Goal: Task Accomplishment & Management: Complete application form

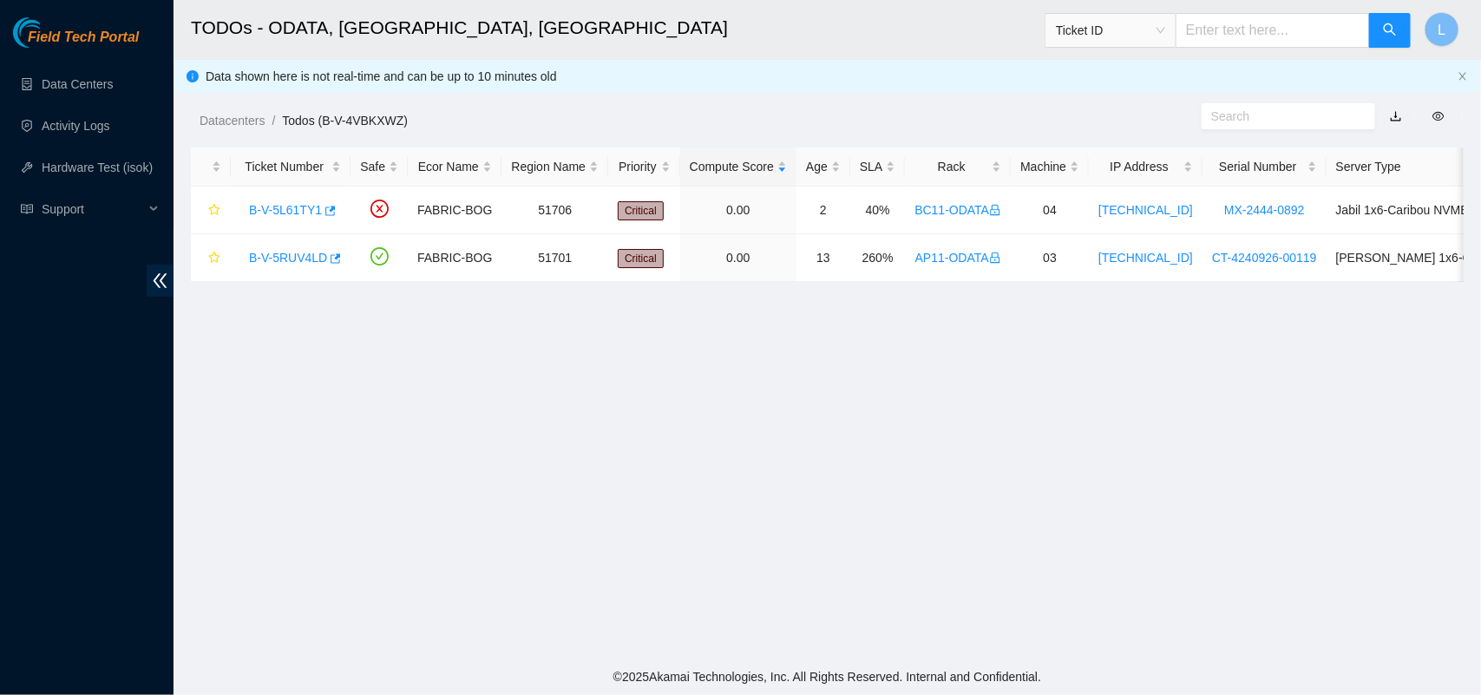
click at [960, 627] on main "TODOs - ODATA, [GEOGRAPHIC_DATA], [GEOGRAPHIC_DATA] Ticket ID L Data shown here…" at bounding box center [828, 329] width 1308 height 659
click at [289, 259] on link "B-V-5RUV4LD" at bounding box center [288, 258] width 78 height 14
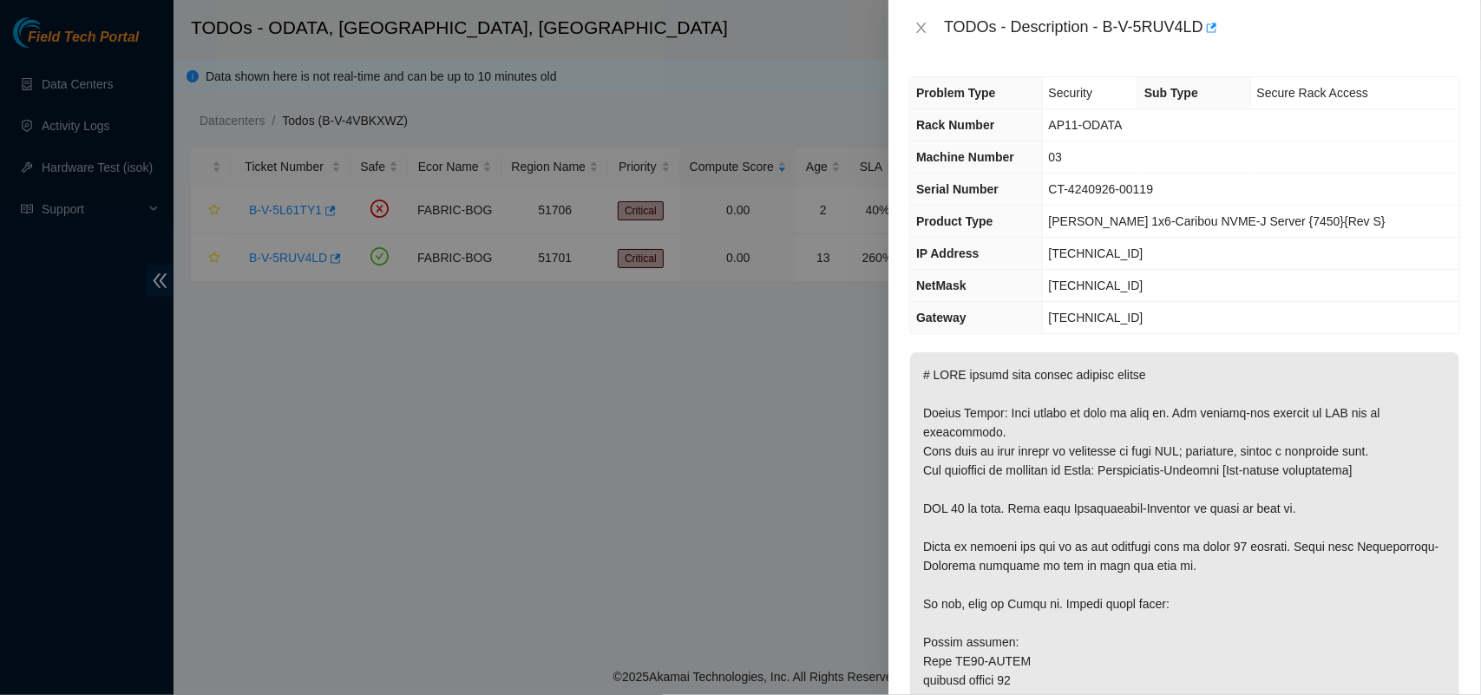
click at [915, 18] on div "TODOs - Description - B-V-5RUV4LD" at bounding box center [1184, 28] width 551 height 28
click at [921, 28] on icon "close" at bounding box center [922, 28] width 10 height 10
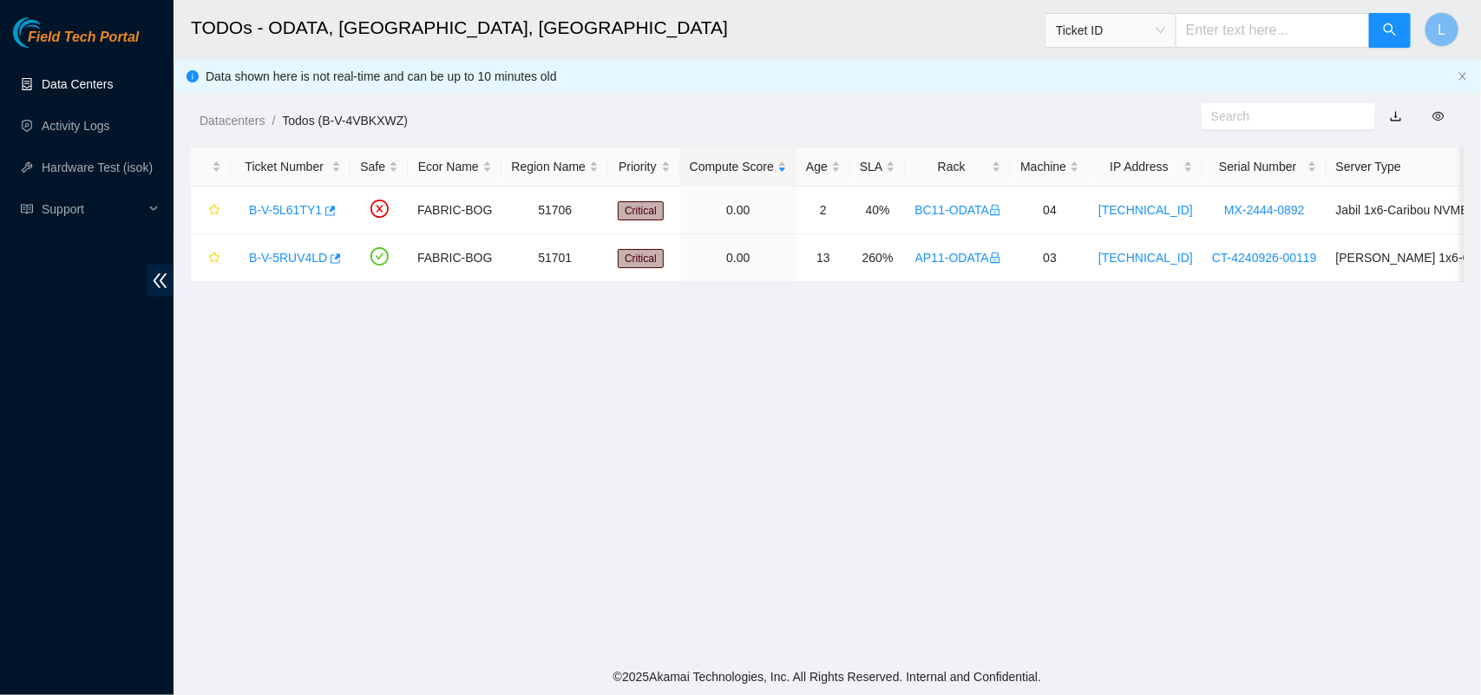
click at [71, 82] on link "Data Centers" at bounding box center [77, 84] width 71 height 14
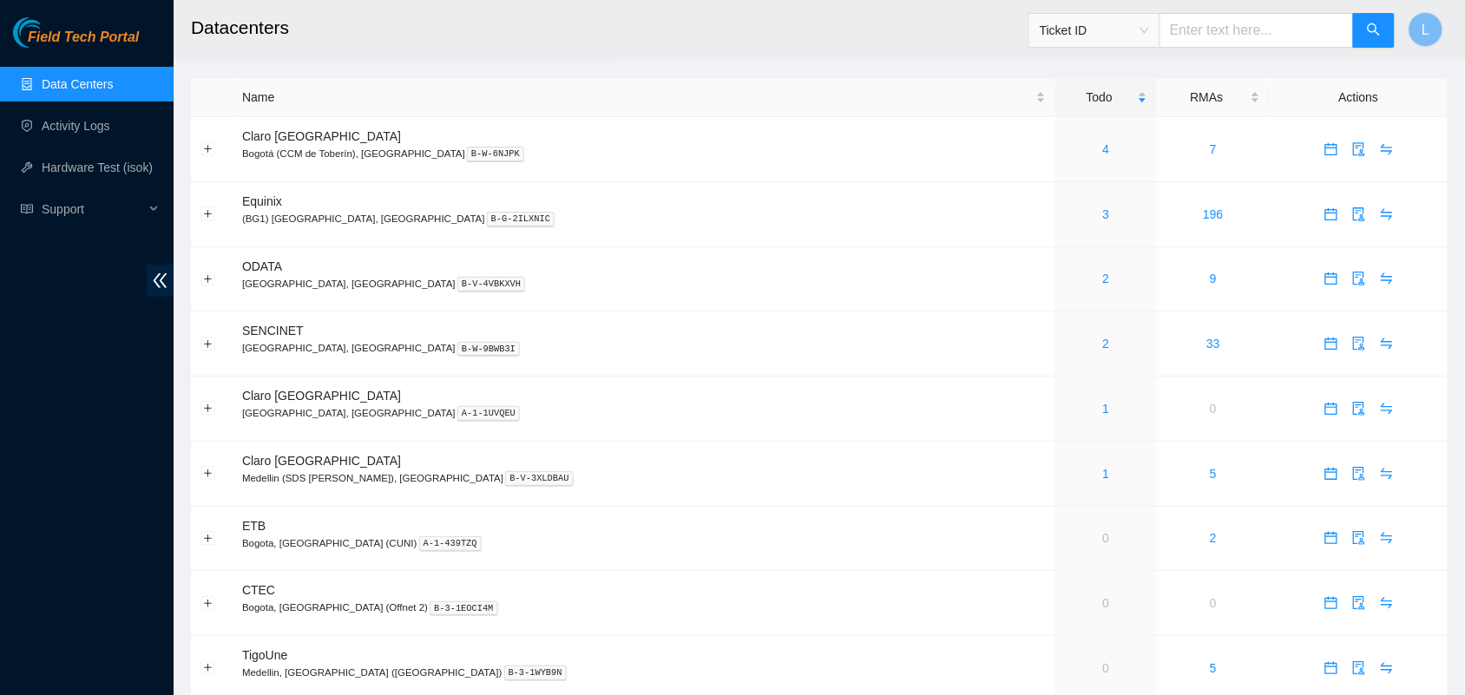
click at [467, 58] on header "Datacenters Ticket ID L" at bounding box center [906, 30] width 1465 height 60
click at [467, 54] on h2 "Datacenters" at bounding box center [691, 28] width 1001 height 56
click at [88, 421] on div "Field Tech Portal Data Centers Activity Logs Hardware Test (isok) Support" at bounding box center [87, 356] width 174 height 678
click at [535, 285] on p "[GEOGRAPHIC_DATA], [GEOGRAPHIC_DATA] B-V-4VBKXVH" at bounding box center [644, 284] width 804 height 16
click at [1217, 282] on td "9" at bounding box center [1213, 279] width 113 height 65
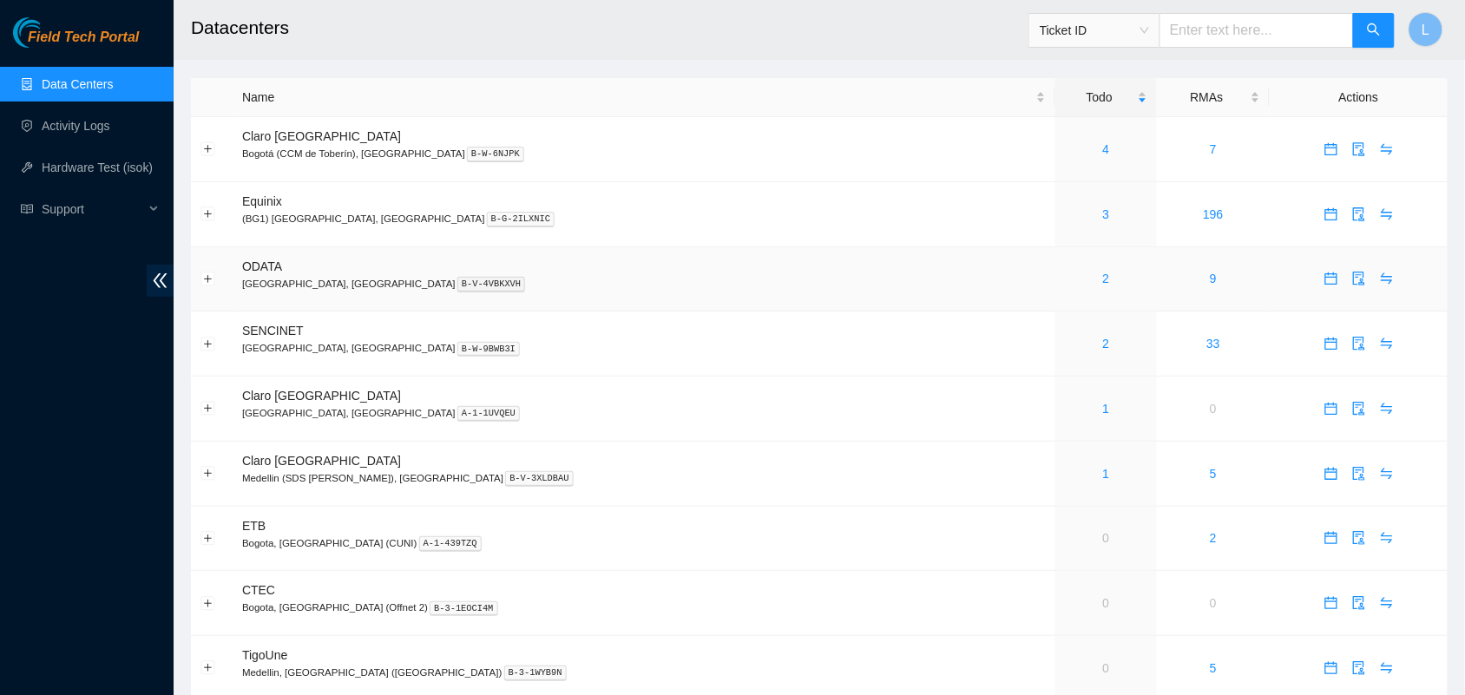
click at [1324, 279] on icon "calendar" at bounding box center [1330, 278] width 12 height 12
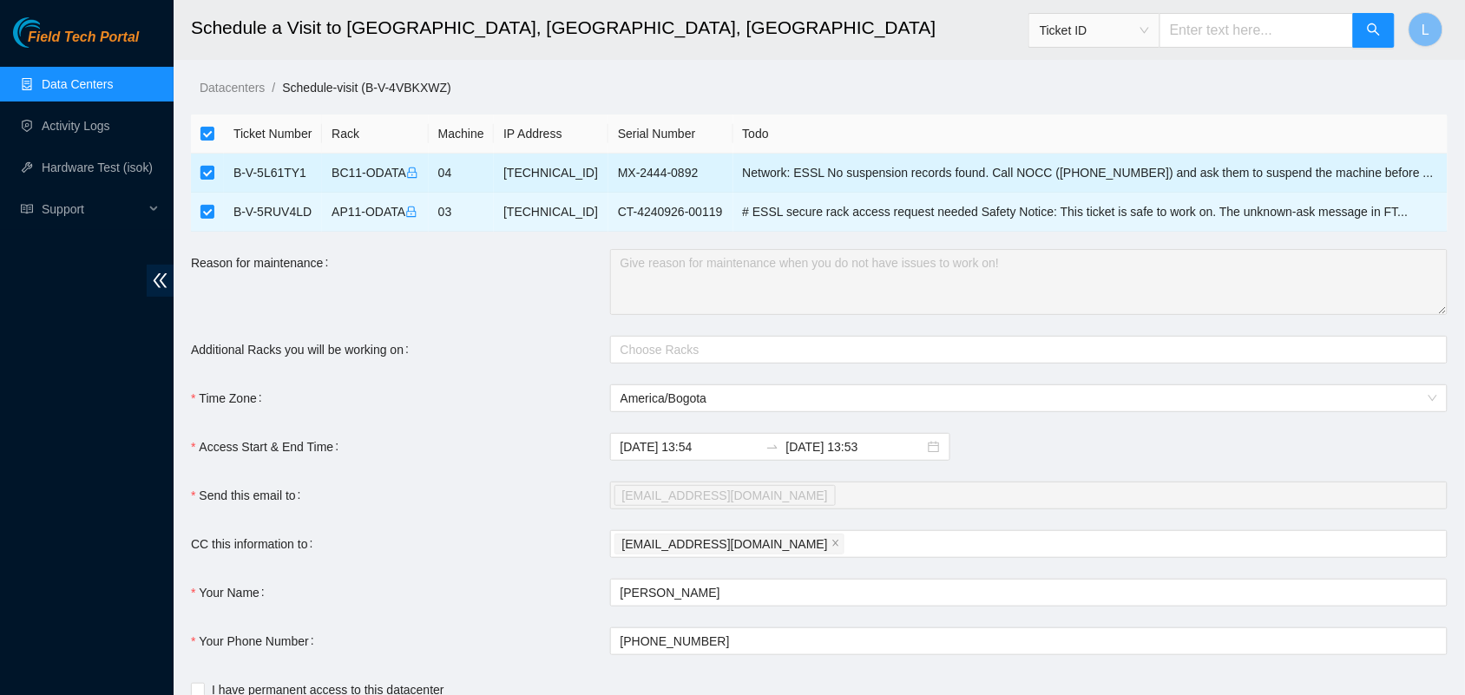
click at [209, 167] on input "checkbox" at bounding box center [207, 173] width 14 height 14
checkbox input "false"
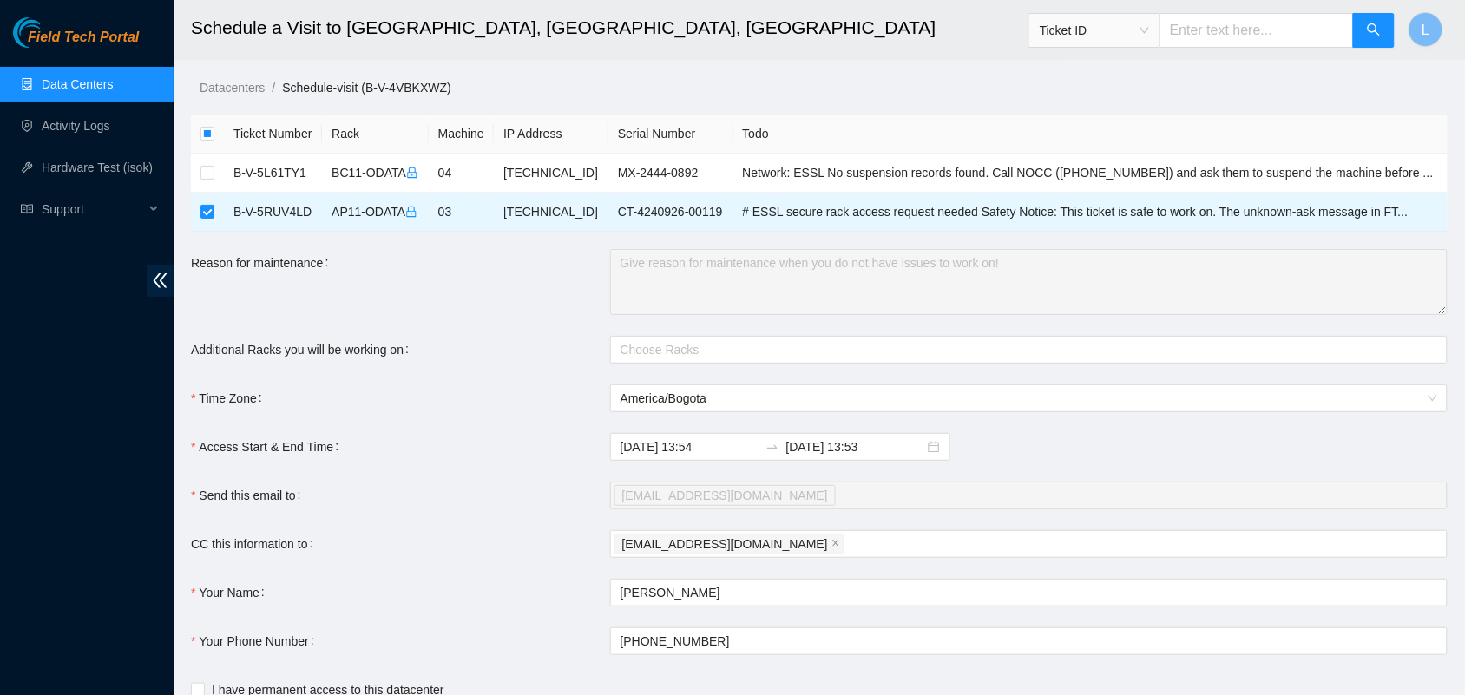
click at [534, 280] on div "Reason for maintenance" at bounding box center [400, 282] width 419 height 66
click at [88, 77] on link "Data Centers" at bounding box center [77, 84] width 71 height 14
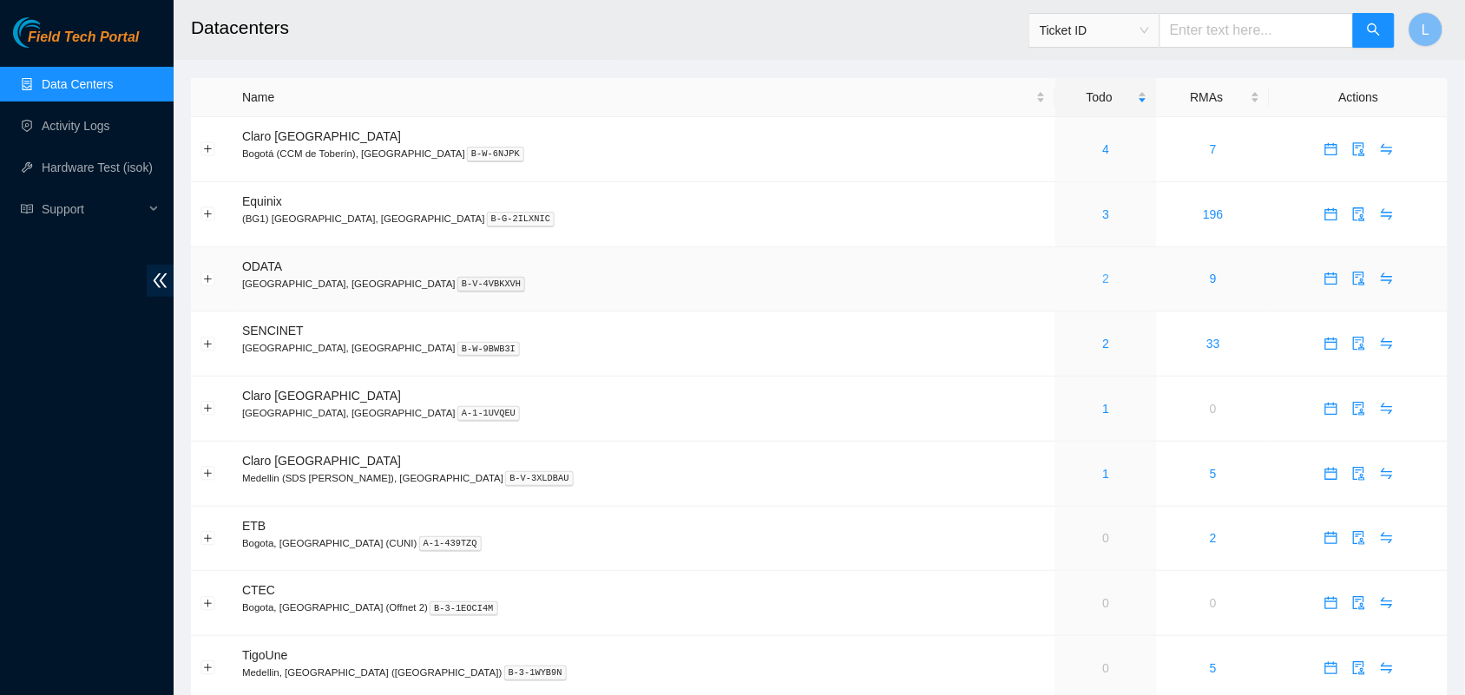
click at [1103, 282] on link "2" at bounding box center [1106, 279] width 7 height 14
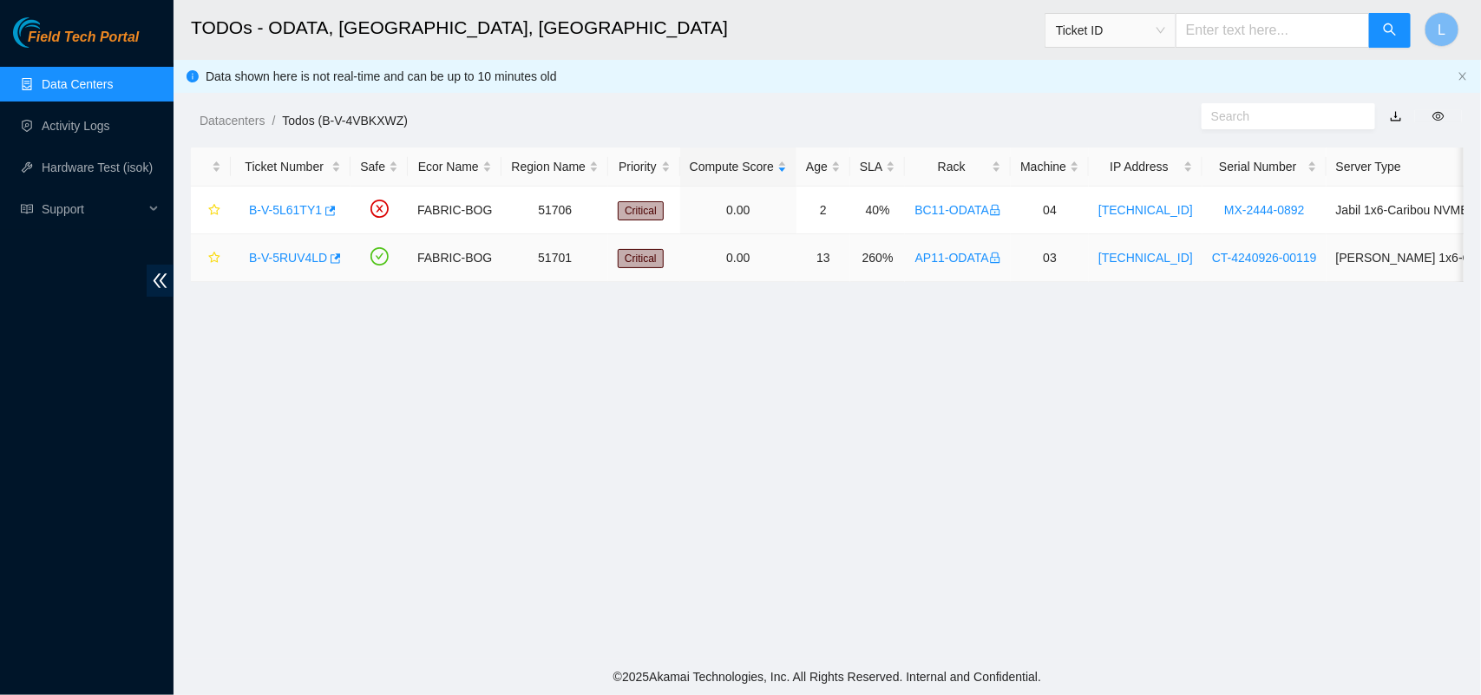
click at [284, 259] on link "B-V-5RUV4LD" at bounding box center [288, 258] width 78 height 14
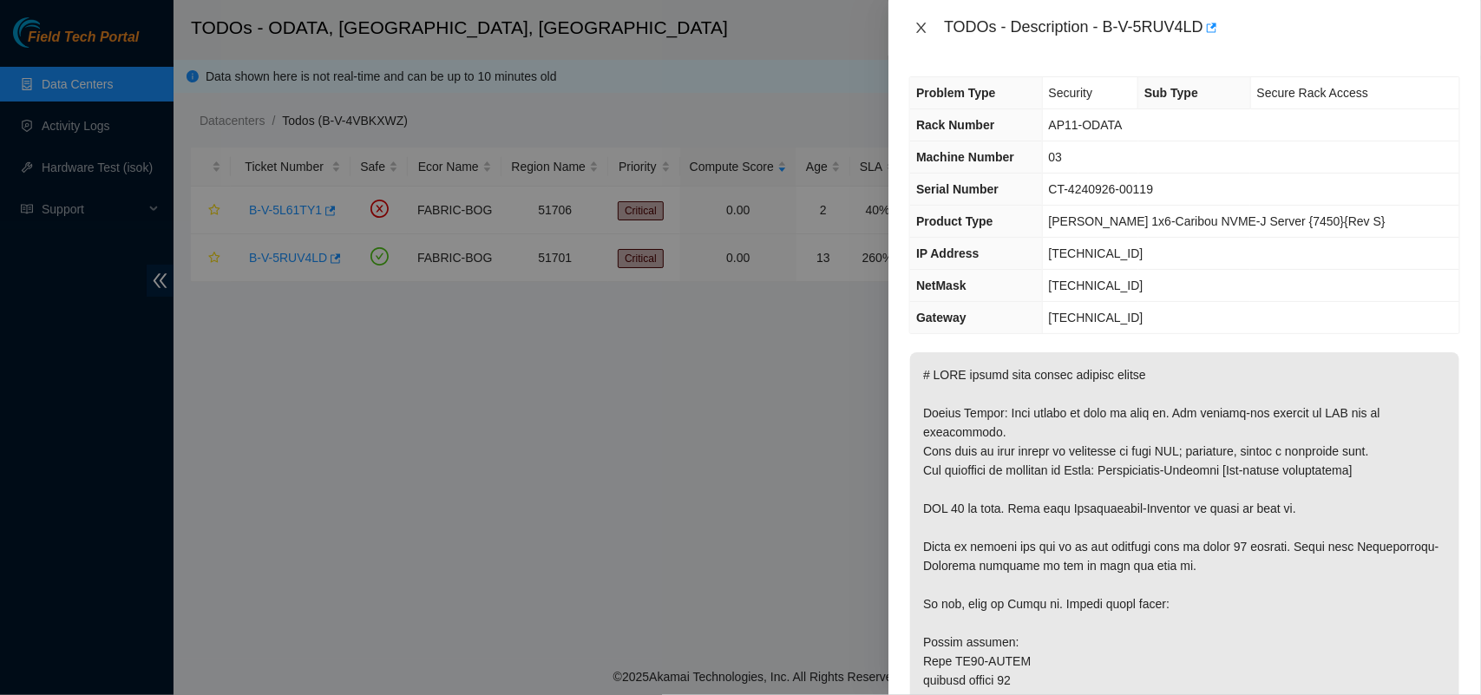
click at [920, 28] on icon "close" at bounding box center [922, 28] width 14 height 14
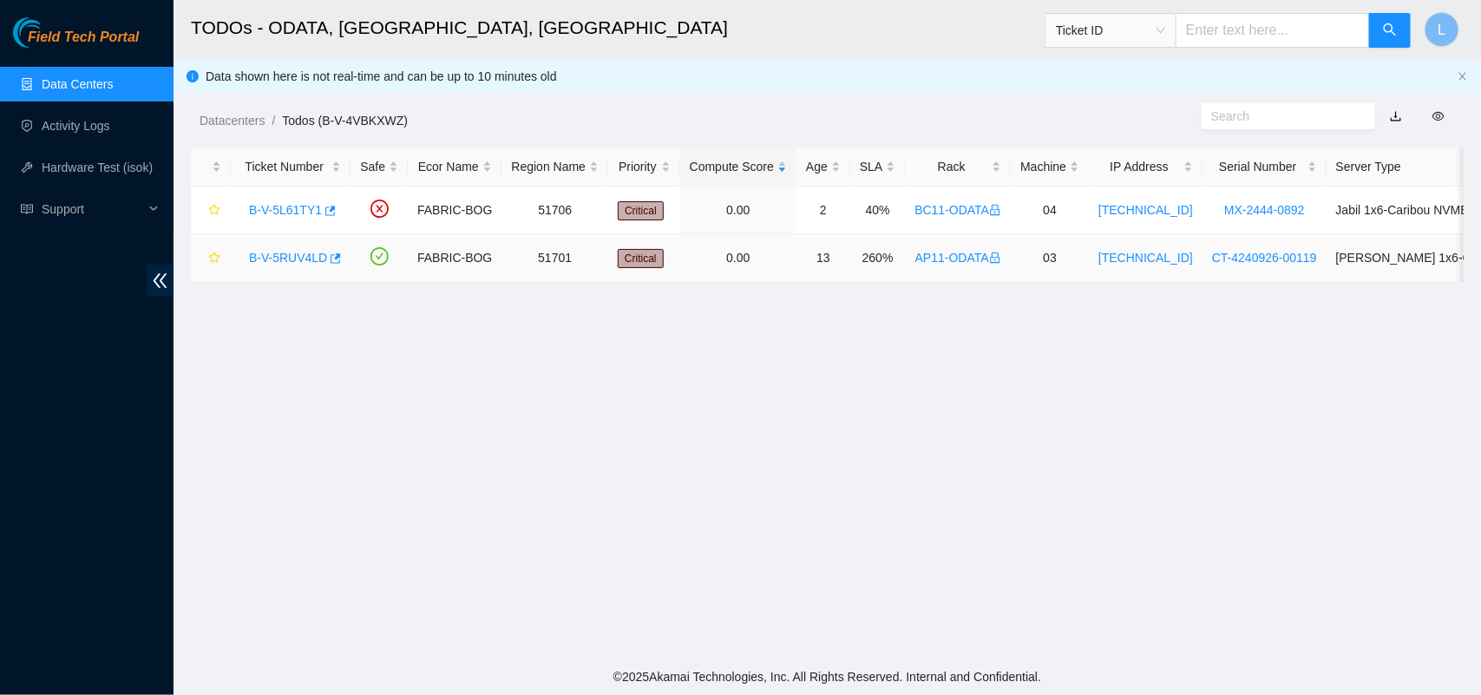
click at [288, 261] on link "B-V-5RUV4LD" at bounding box center [288, 258] width 78 height 14
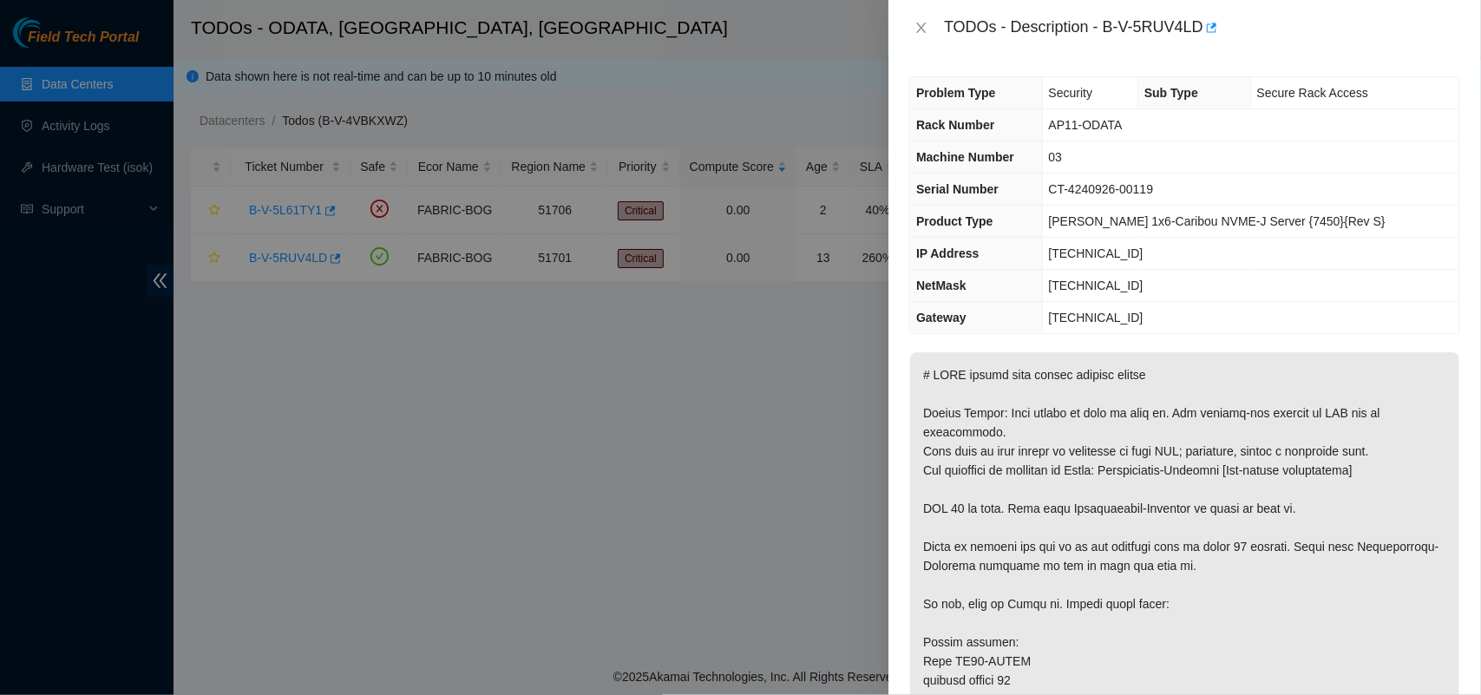
click at [922, 28] on icon "close" at bounding box center [922, 28] width 10 height 10
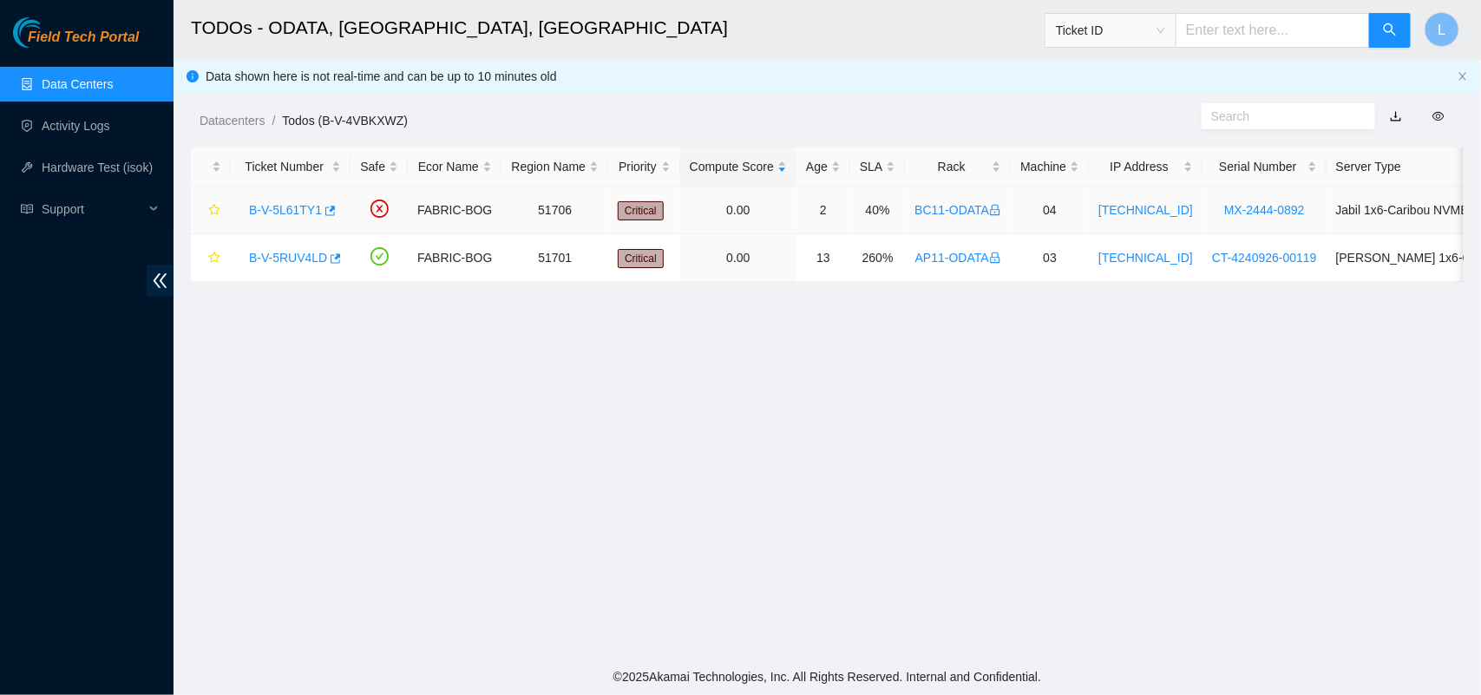
click at [275, 208] on link "B-V-5L61TY1" at bounding box center [285, 210] width 73 height 14
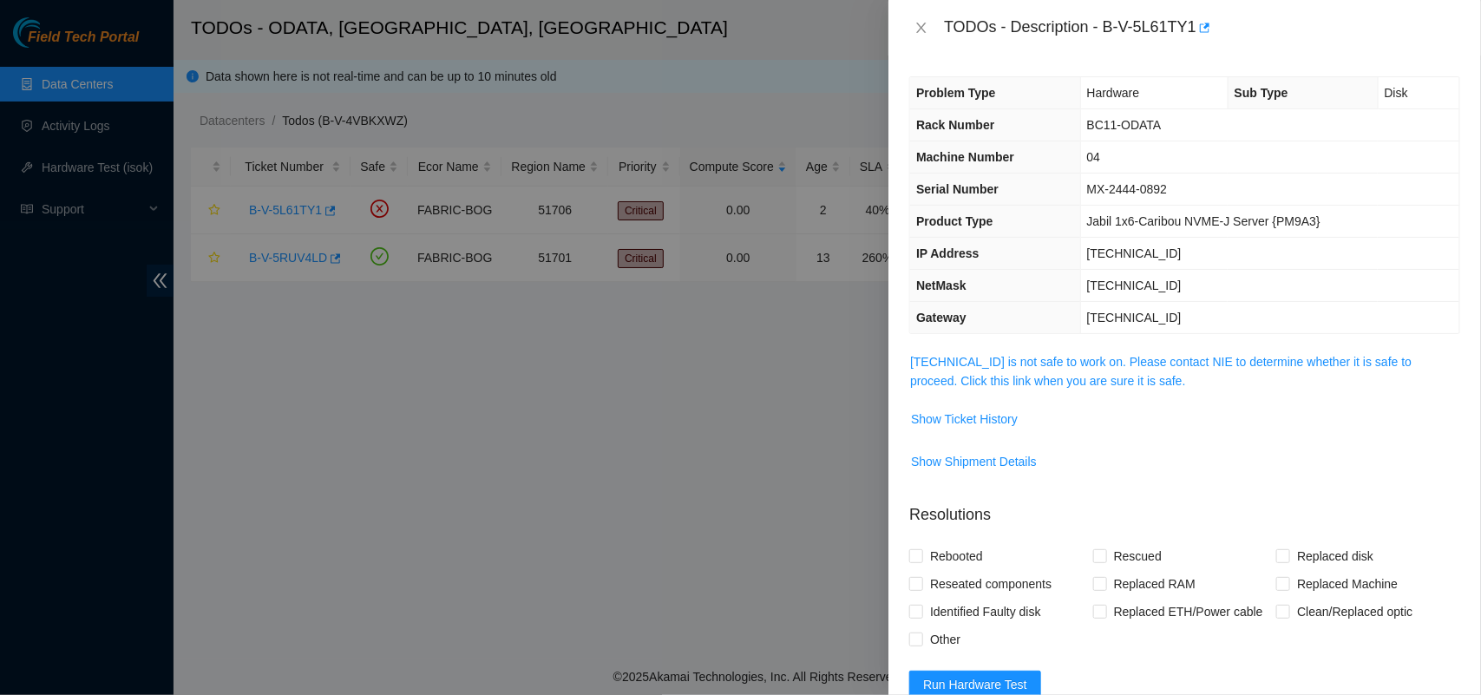
click at [1095, 373] on span "[TECHNICAL_ID] is not safe to work on. Please contact NIE to determine whether …" at bounding box center [1184, 371] width 549 height 38
click at [1091, 380] on link "[TECHNICAL_ID] is not safe to work on. Please contact NIE to determine whether …" at bounding box center [1161, 371] width 502 height 33
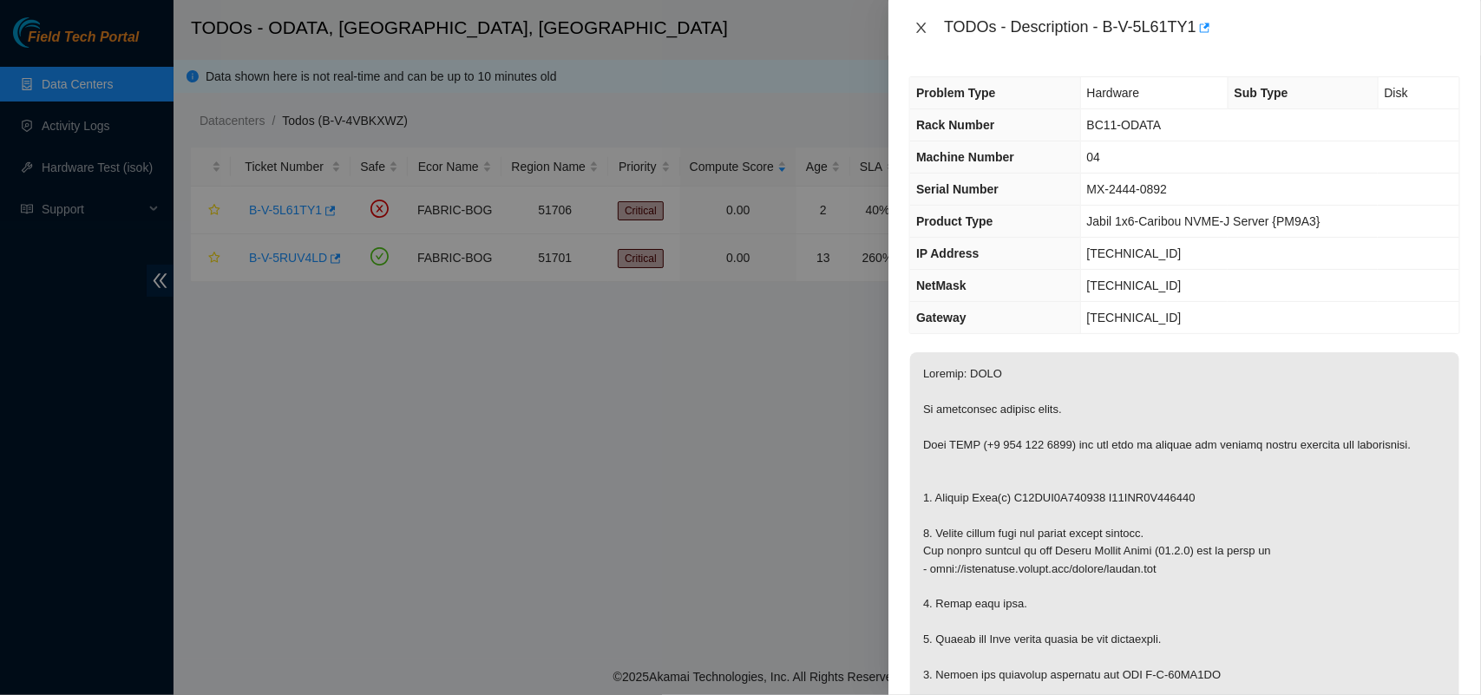
click at [922, 32] on icon "close" at bounding box center [922, 28] width 14 height 14
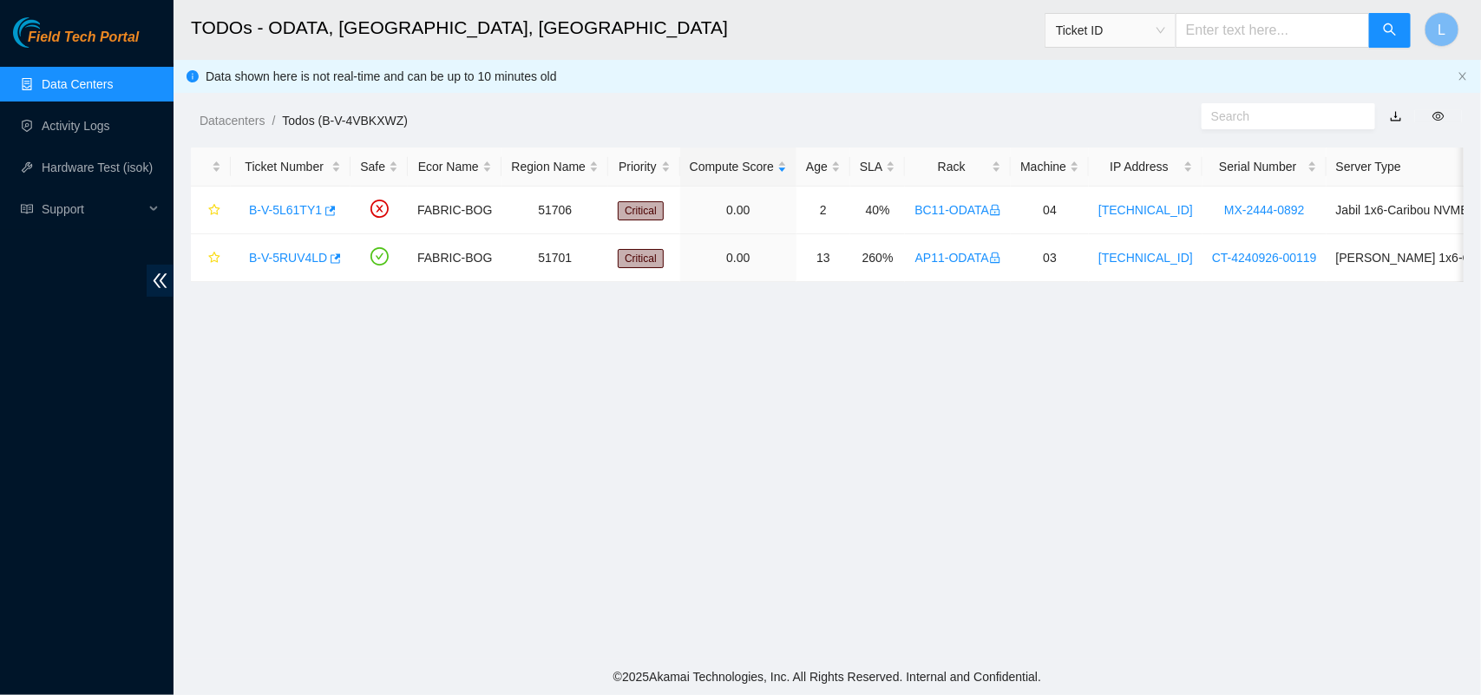
click at [62, 77] on link "Data Centers" at bounding box center [77, 84] width 71 height 14
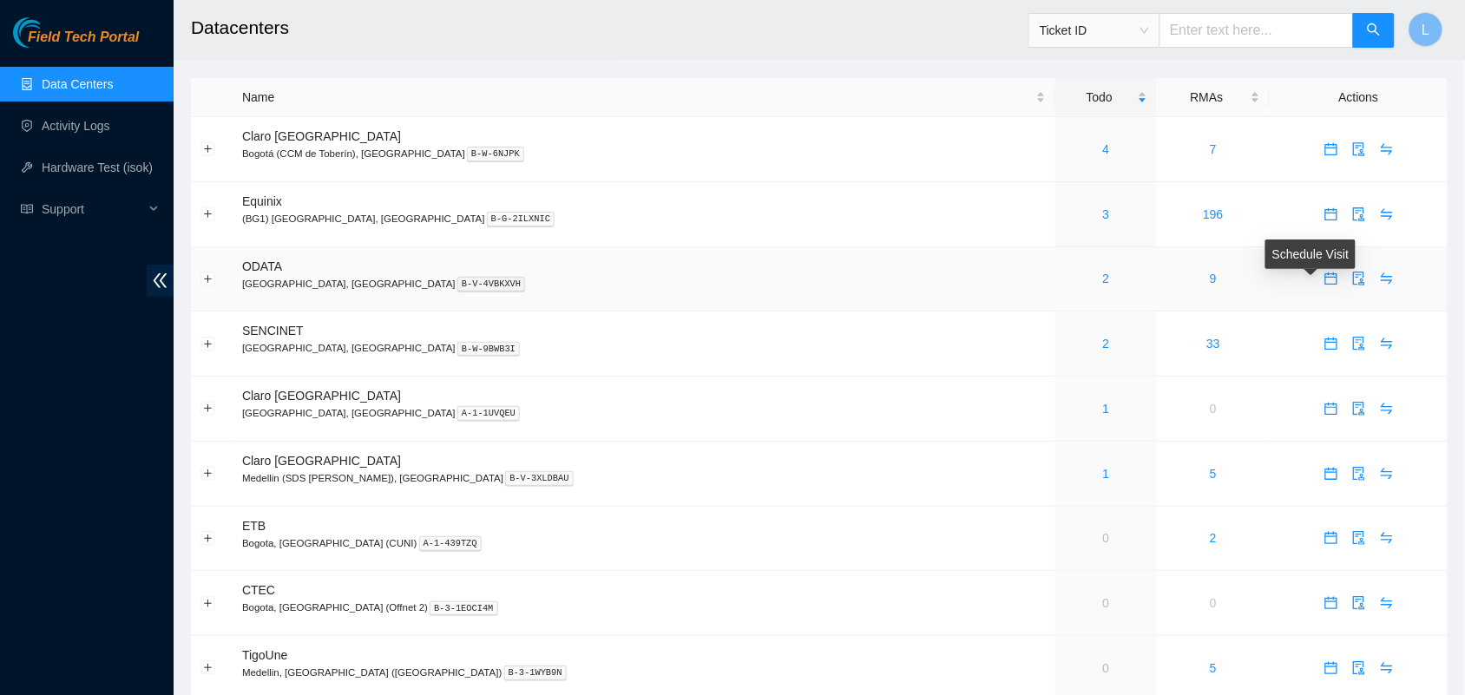
click at [1313, 280] on body "Field Tech Portal Data Centers Activity Logs Hardware Test (isok) Support Datac…" at bounding box center [732, 347] width 1465 height 695
click at [1324, 280] on icon "calendar" at bounding box center [1331, 279] width 14 height 14
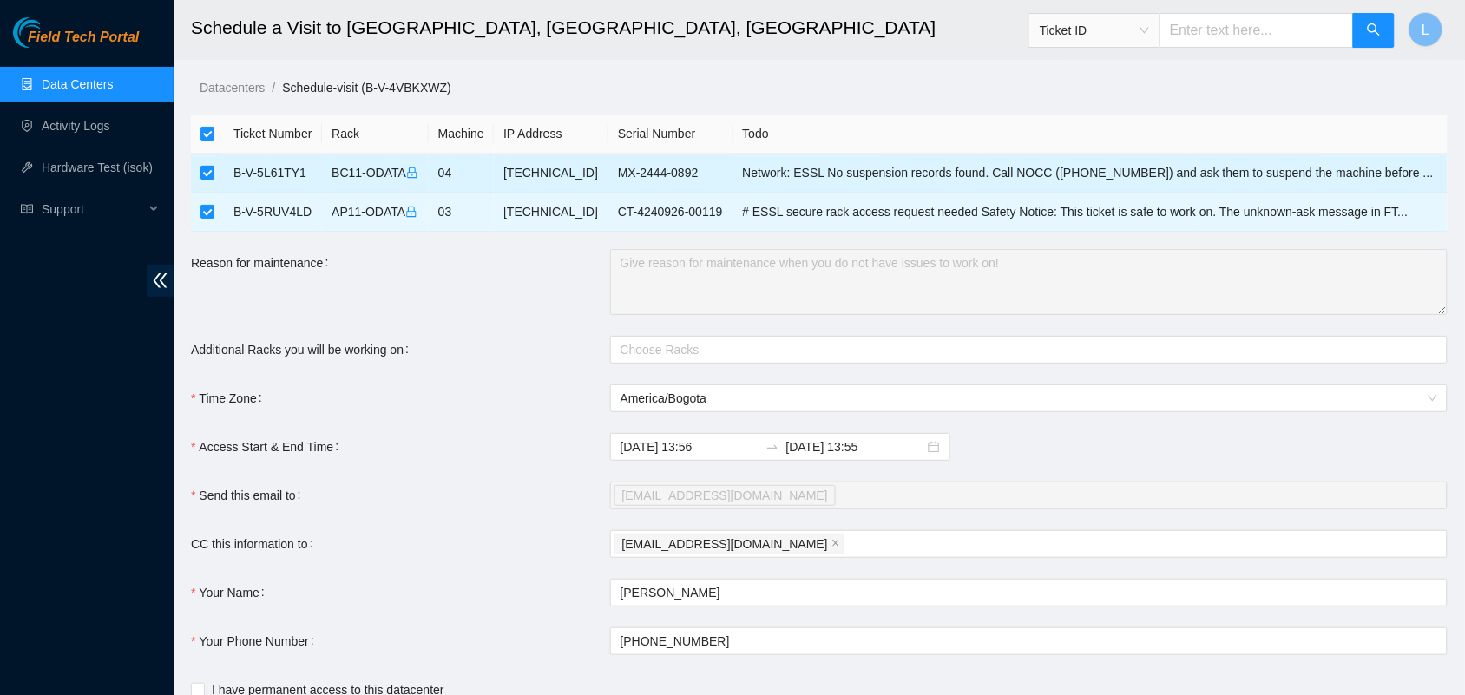
click at [205, 167] on input "checkbox" at bounding box center [207, 173] width 14 height 14
checkbox input "false"
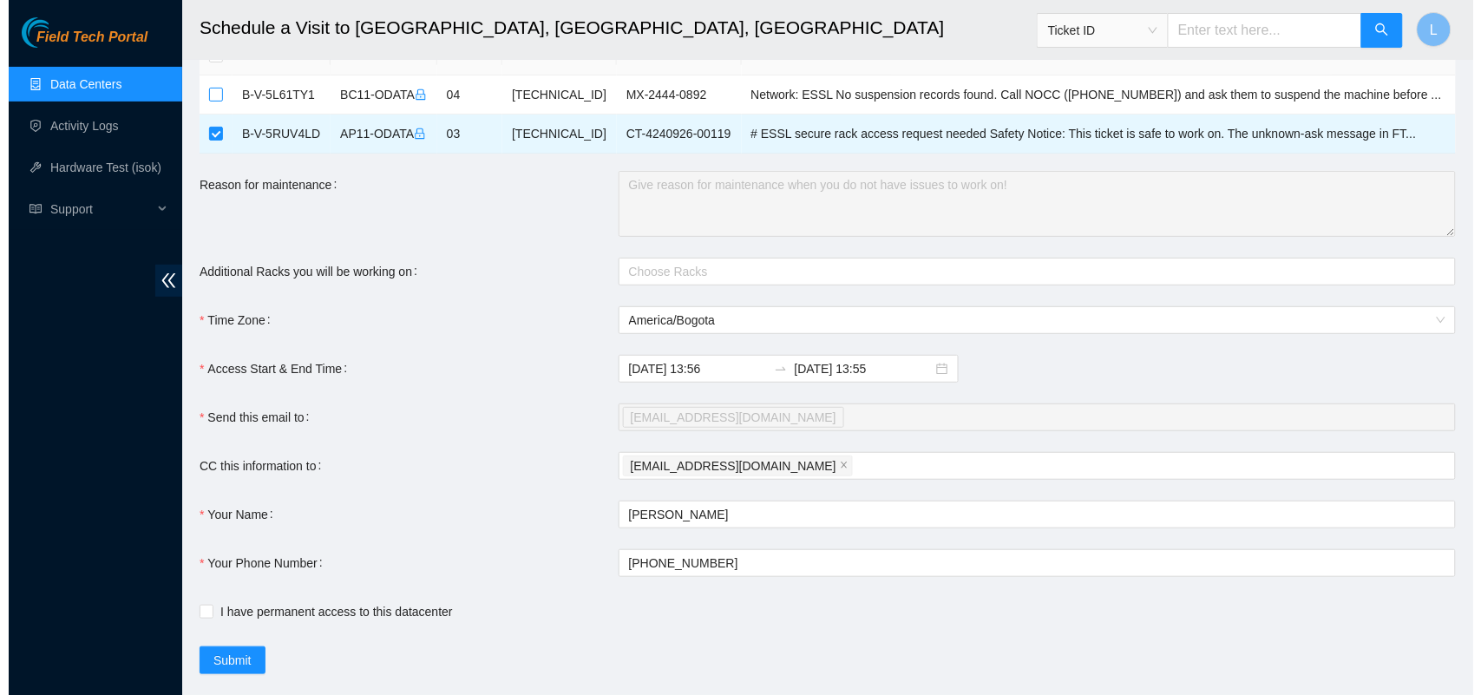
scroll to position [117, 0]
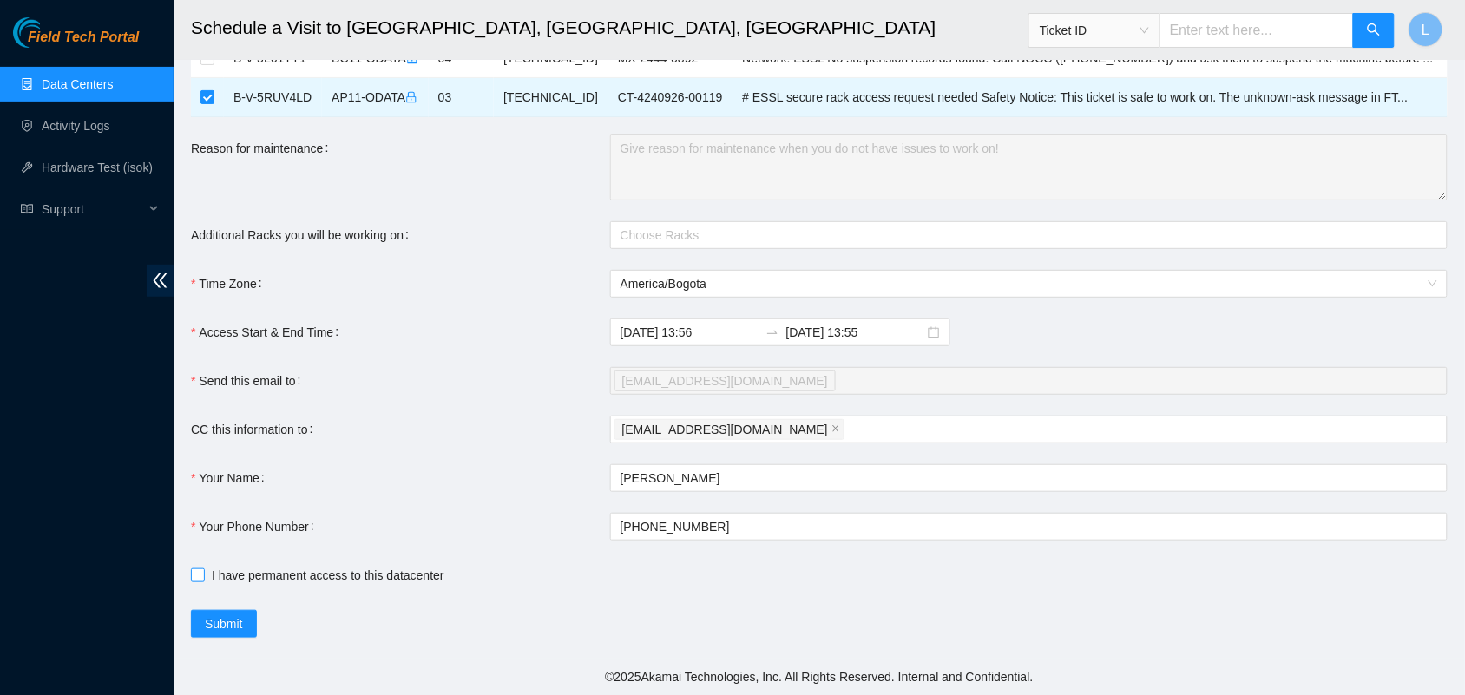
click at [198, 575] on input "I have permanent access to this datacenter" at bounding box center [197, 574] width 12 height 12
checkbox input "true"
click at [222, 625] on span "Submit" at bounding box center [224, 623] width 38 height 19
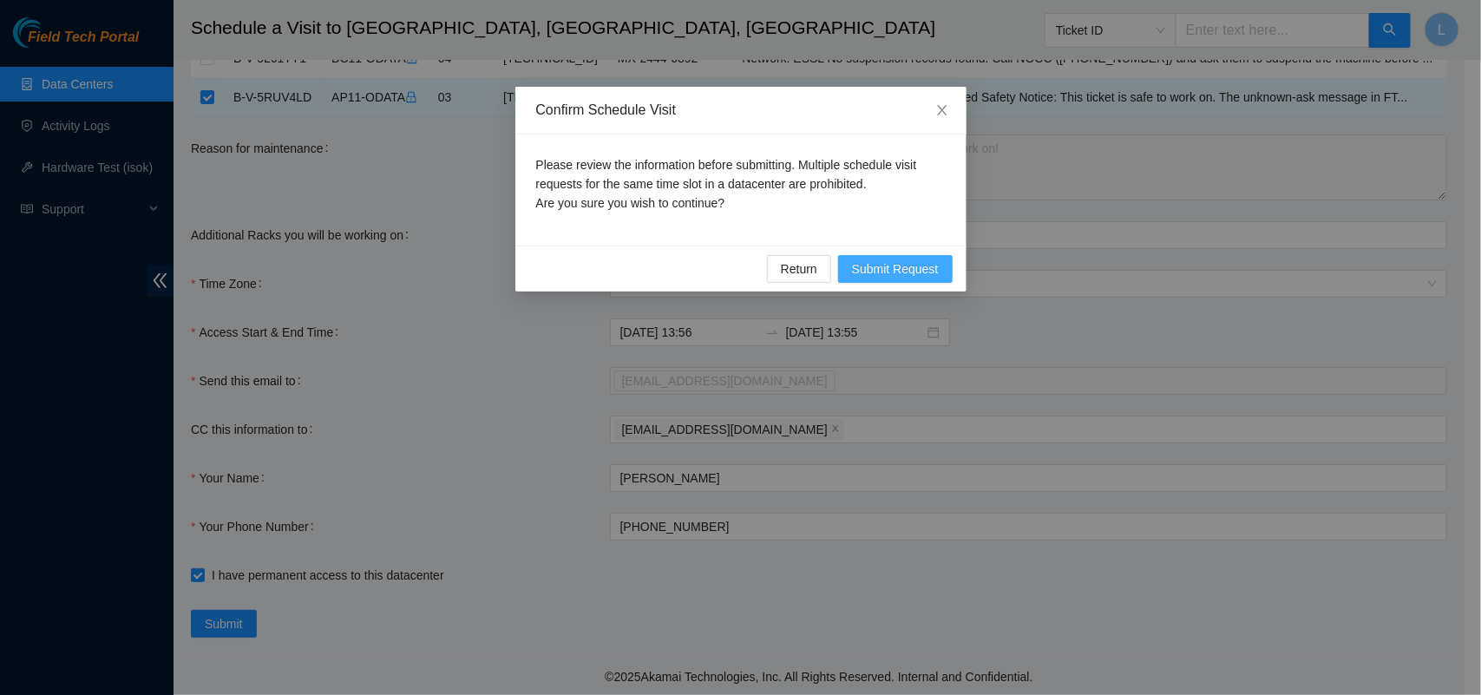
click at [891, 271] on span "Submit Request" at bounding box center [895, 268] width 87 height 19
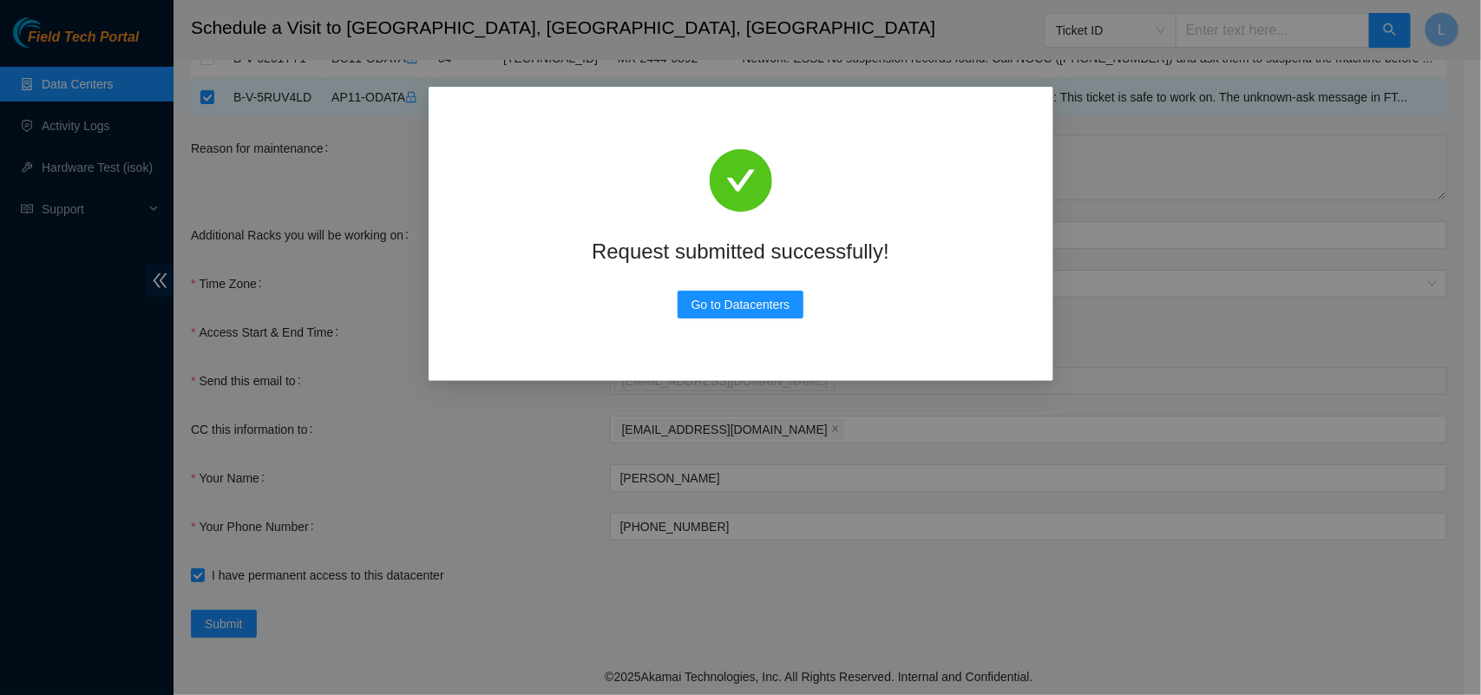
click at [1134, 211] on div "Request submitted successfully! Go to Datacenters" at bounding box center [740, 347] width 1481 height 695
click at [747, 319] on div "Request submitted successfully! Go to Datacenters" at bounding box center [740, 234] width 583 height 253
click at [742, 310] on span "Go to Datacenters" at bounding box center [741, 304] width 99 height 19
